Goal: Find specific page/section: Find specific page/section

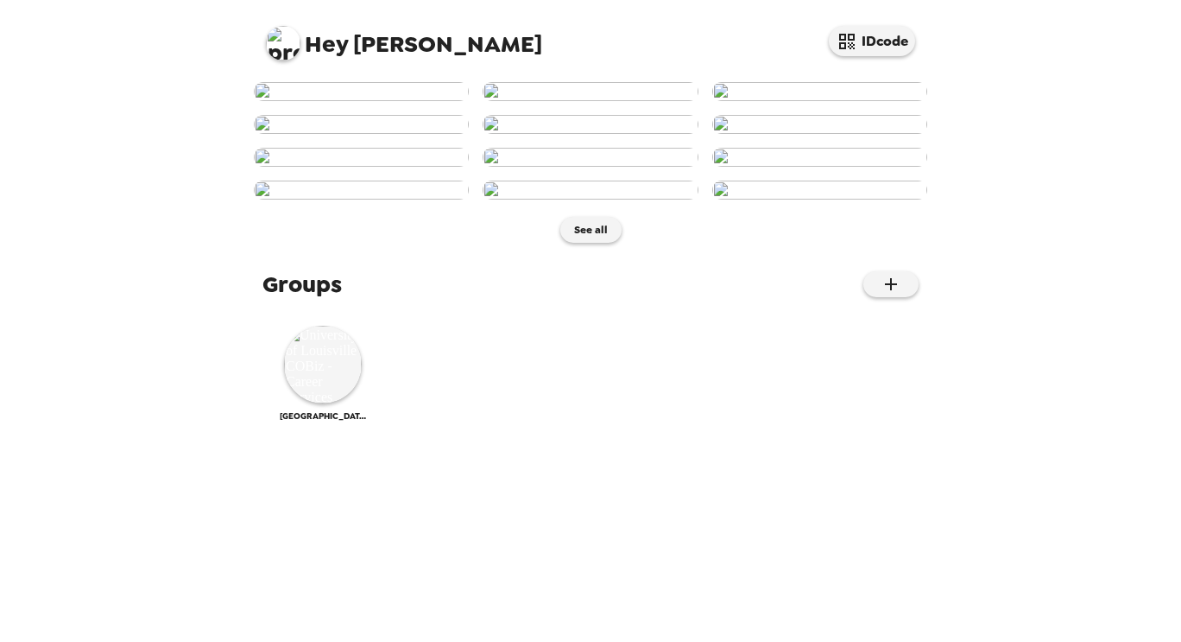
scroll to position [822, 0]
click at [323, 403] on img at bounding box center [323, 365] width 78 height 78
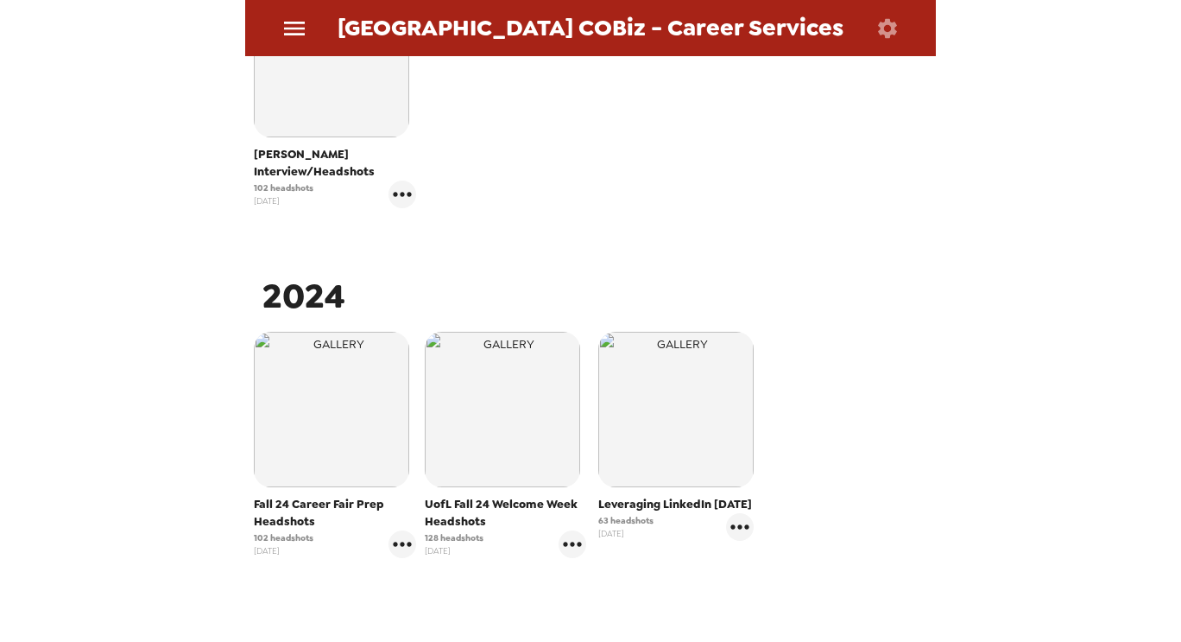
scroll to position [747, 0]
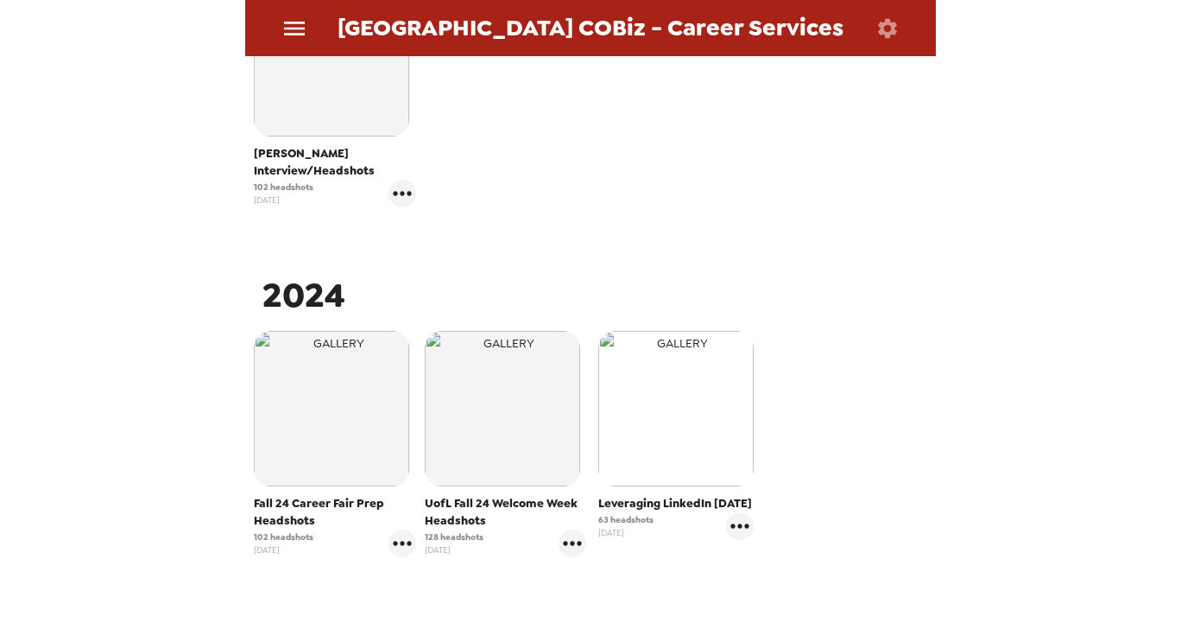
click at [693, 411] on img "button" at bounding box center [675, 408] width 155 height 155
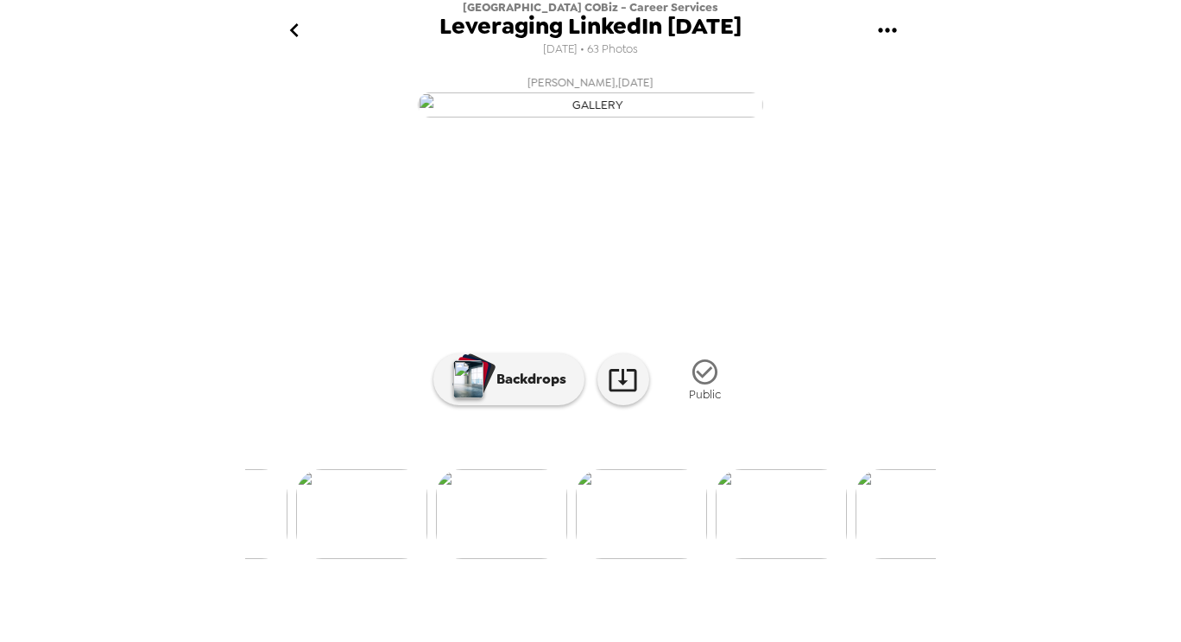
scroll to position [0, 3824]
click at [407, 558] on img at bounding box center [403, 514] width 131 height 90
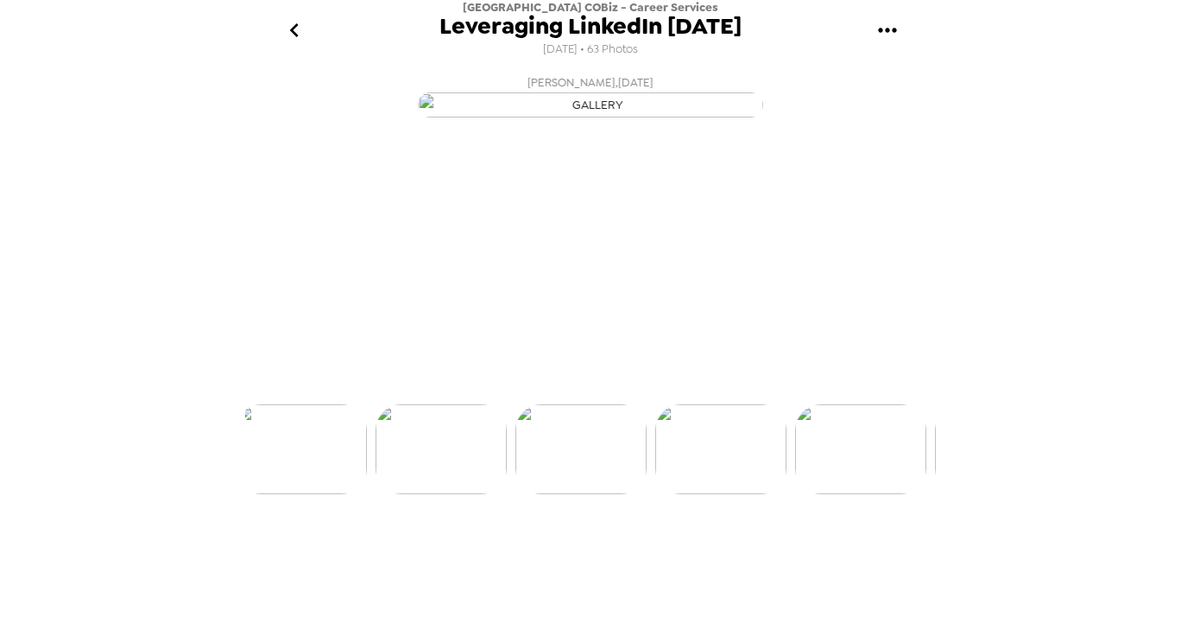
scroll to position [0, 3634]
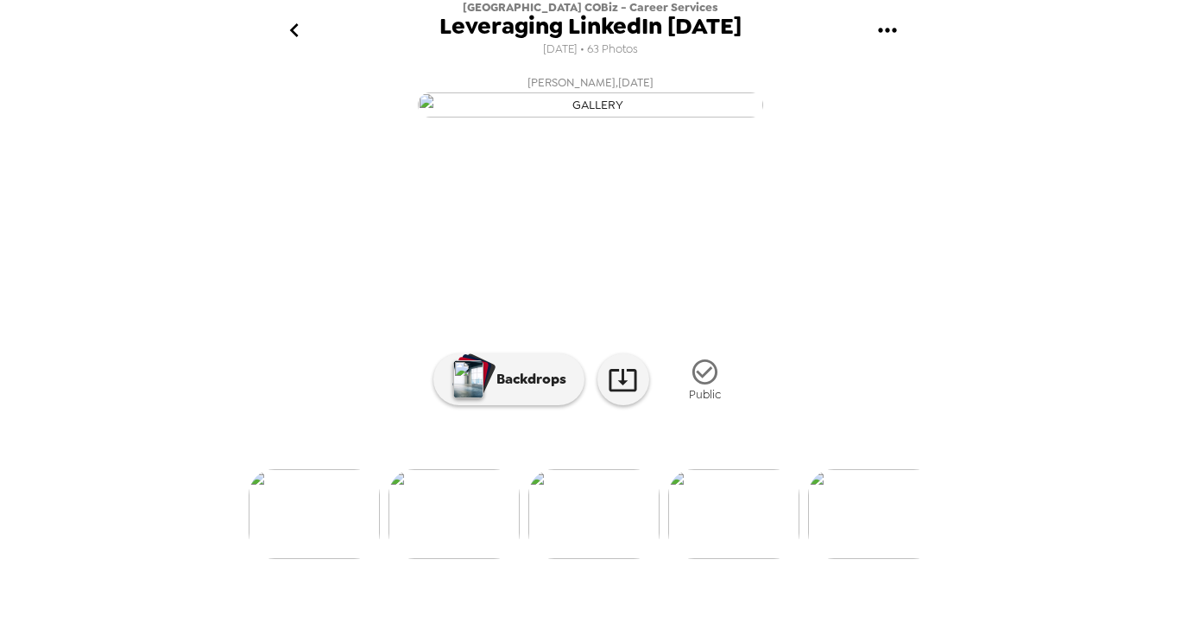
click at [288, 34] on icon "go back" at bounding box center [295, 30] width 28 height 28
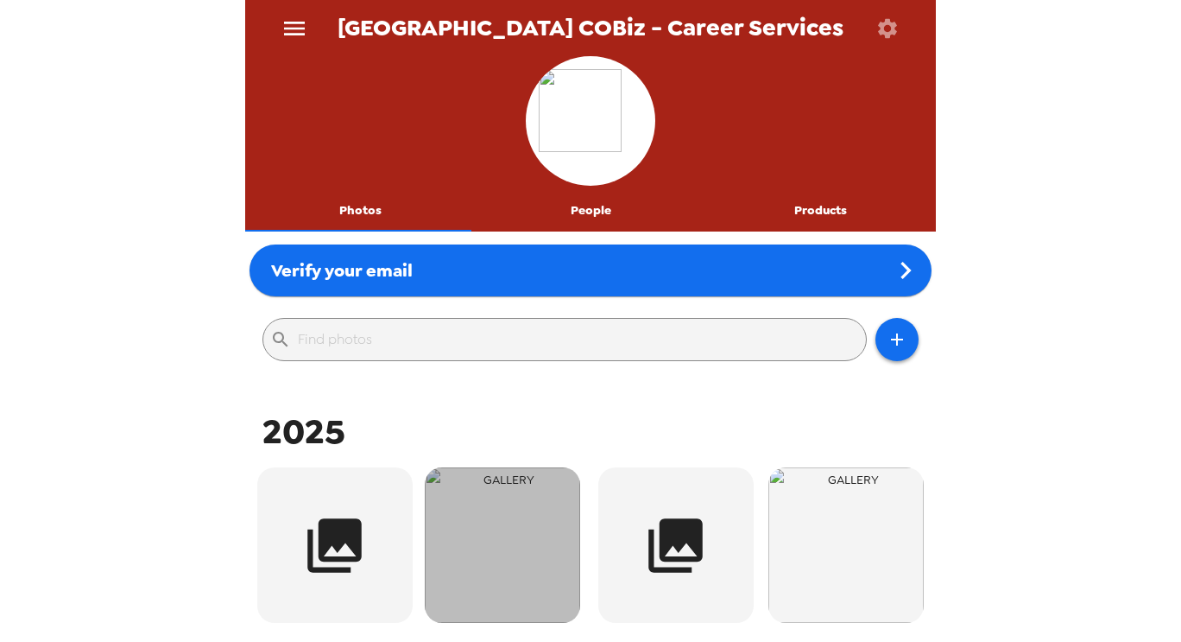
click at [503, 541] on img "button" at bounding box center [502, 544] width 155 height 155
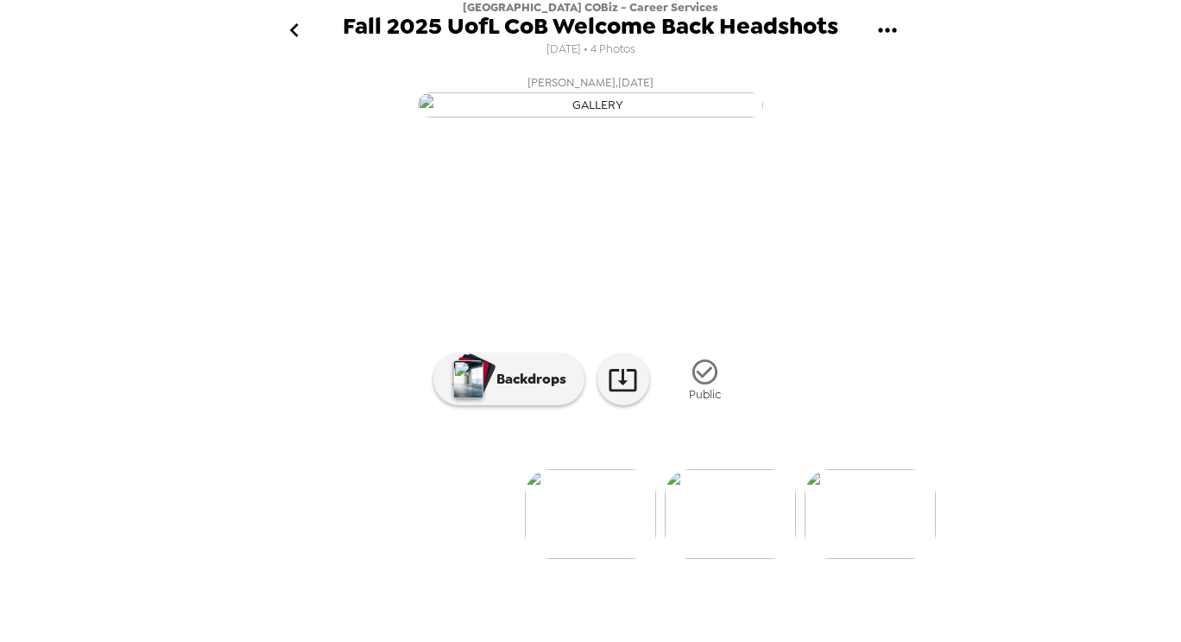
click at [288, 25] on icon "go back" at bounding box center [295, 30] width 28 height 28
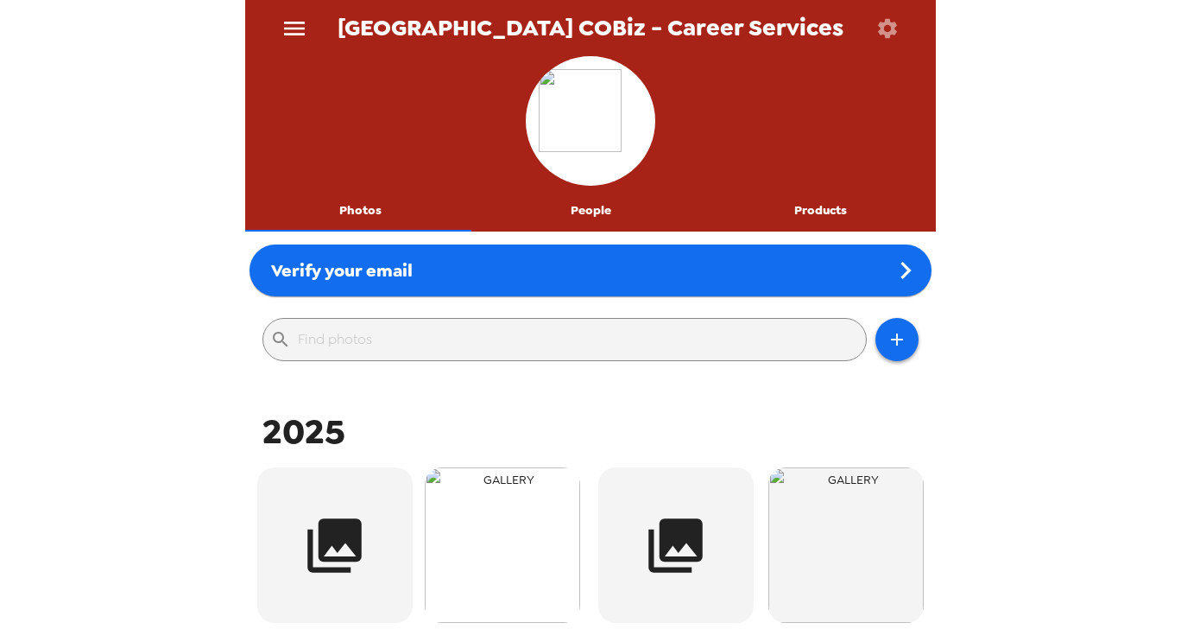
click at [490, 531] on img "button" at bounding box center [502, 544] width 155 height 155
